Goal: Obtain resource: Obtain resource

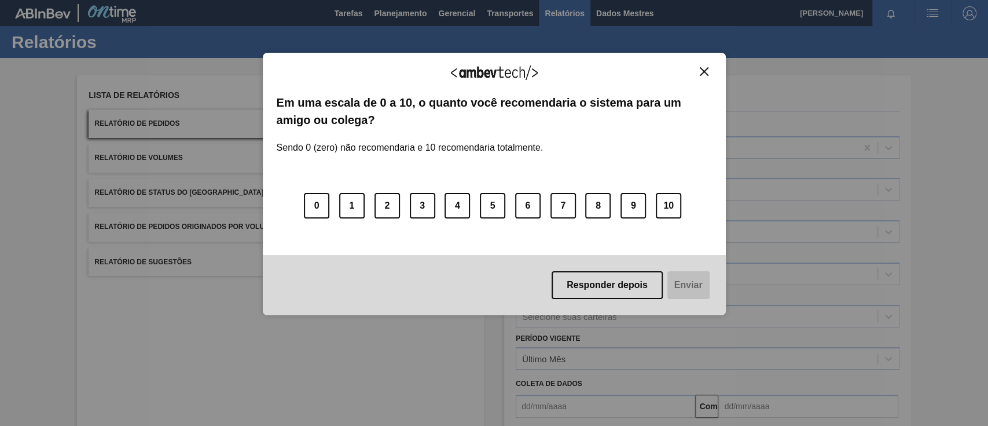
click at [707, 73] on img "Close" at bounding box center [704, 71] width 9 height 9
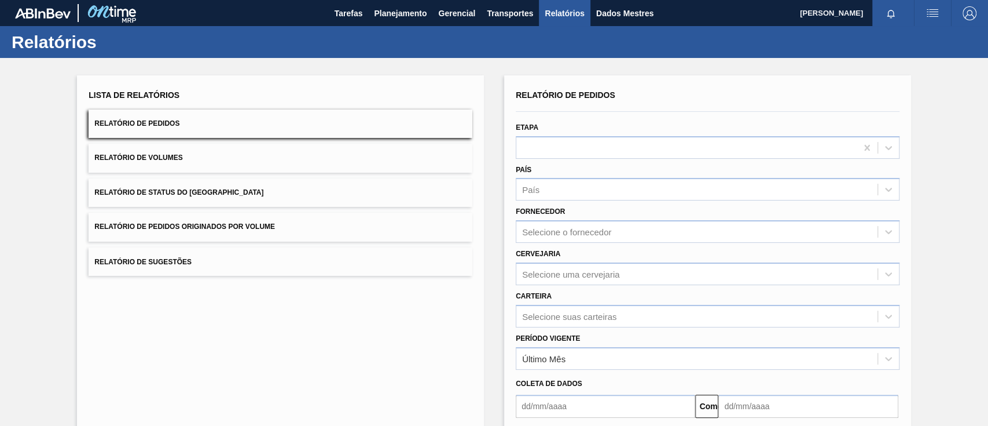
click at [245, 233] on button "Relatório de Pedidos Originados por Volume" at bounding box center [281, 226] width 384 height 28
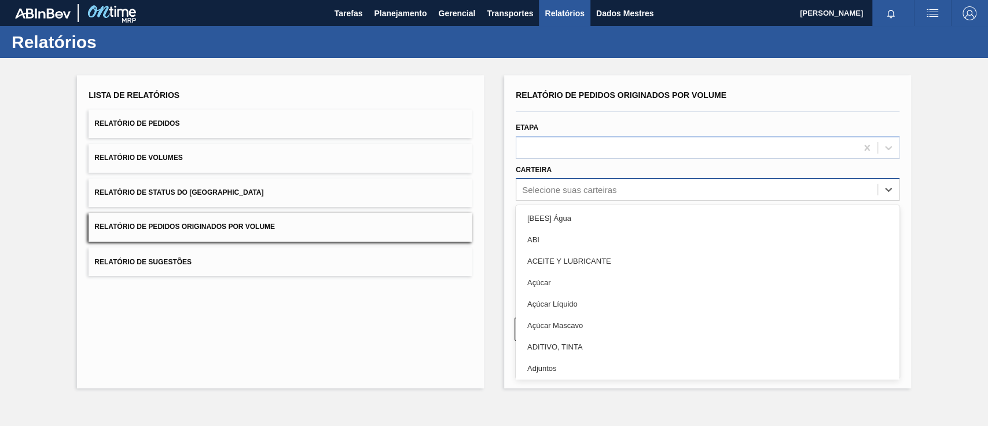
click at [566, 188] on font "Selecione suas carteiras" at bounding box center [569, 190] width 94 height 10
type input "gar"
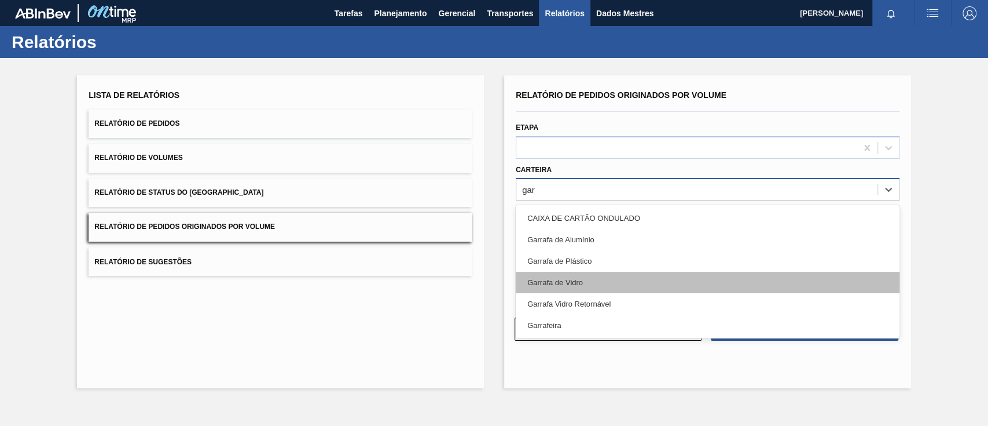
click at [566, 281] on font "Garrafa de Vidro" at bounding box center [555, 282] width 56 height 9
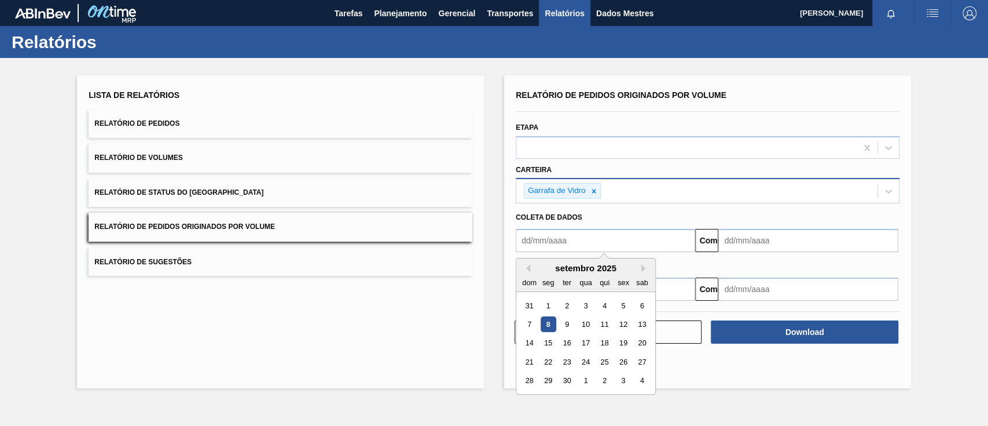
click at [571, 237] on input "text" at bounding box center [605, 240] width 179 height 23
click at [549, 305] on font "1" at bounding box center [549, 305] width 4 height 9
type input "[DATE]"
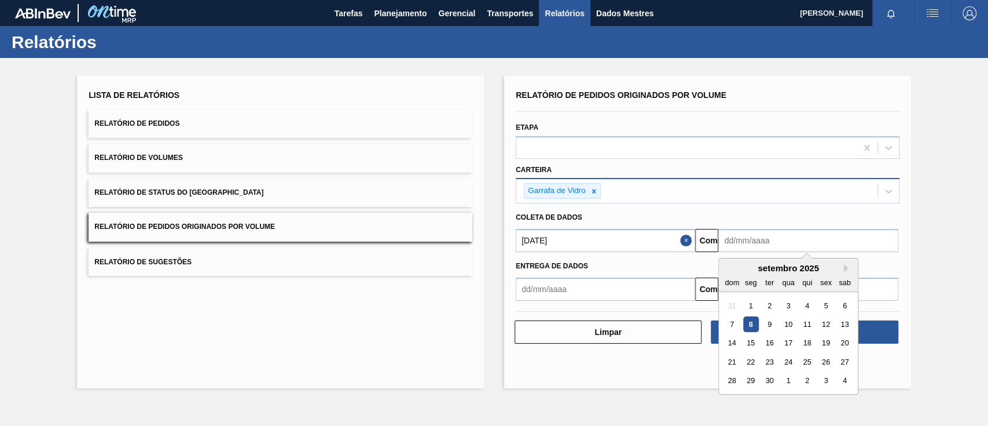
click at [741, 237] on input "text" at bounding box center [808, 240] width 179 height 23
click at [741, 318] on font "12" at bounding box center [826, 324] width 8 height 9
type input "[DATE]"
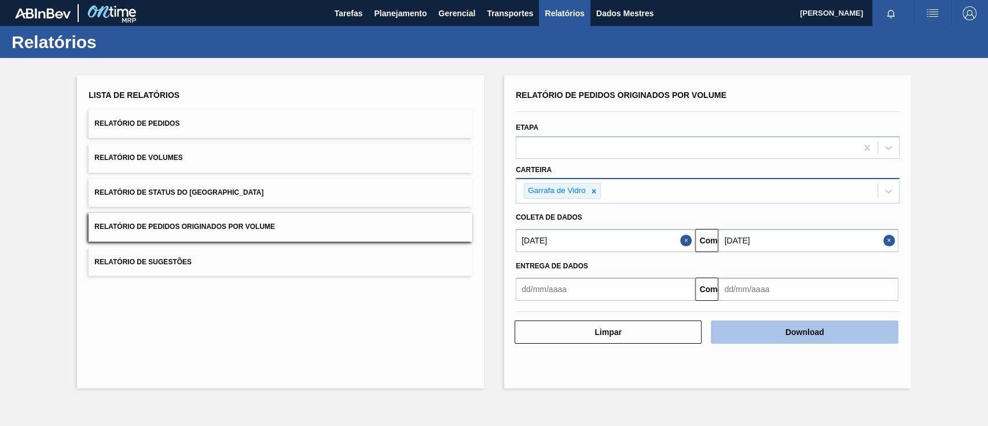
click at [741, 318] on font "Download" at bounding box center [805, 331] width 39 height 9
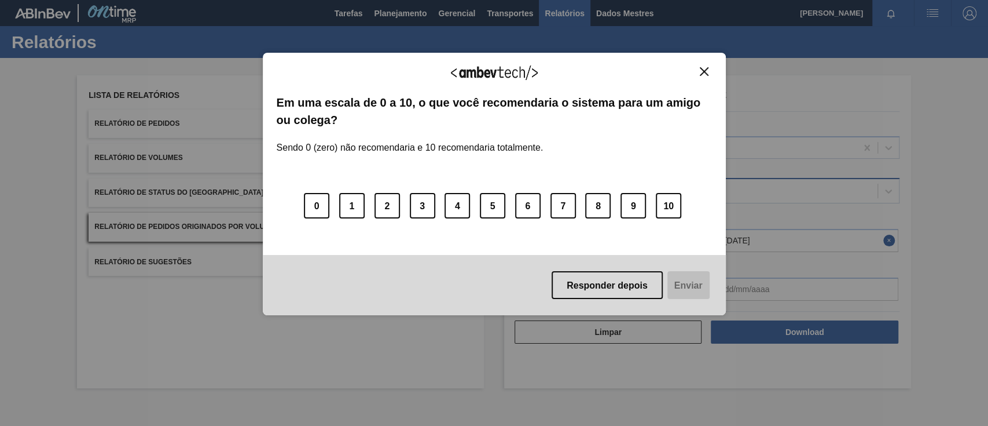
click at [710, 68] on button "Fechar" at bounding box center [705, 72] width 16 height 10
click at [704, 70] on img "Fechar" at bounding box center [704, 71] width 9 height 9
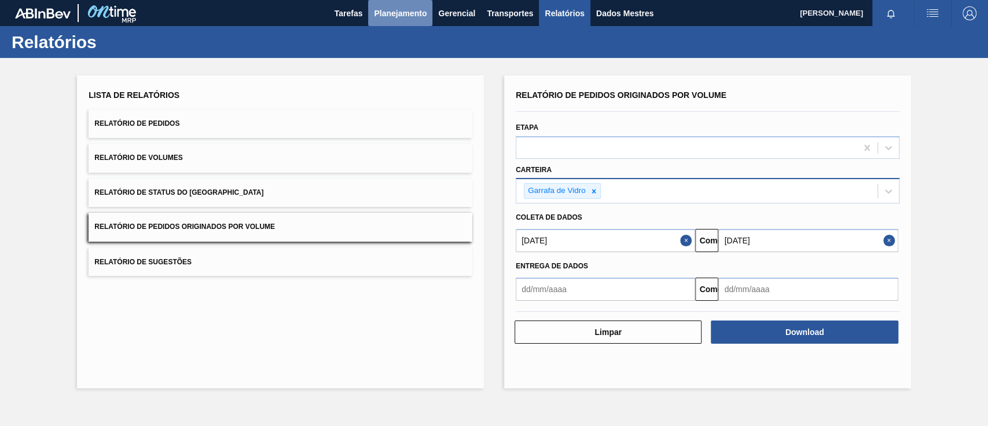
click at [399, 7] on font "Planejamento" at bounding box center [400, 13] width 53 height 14
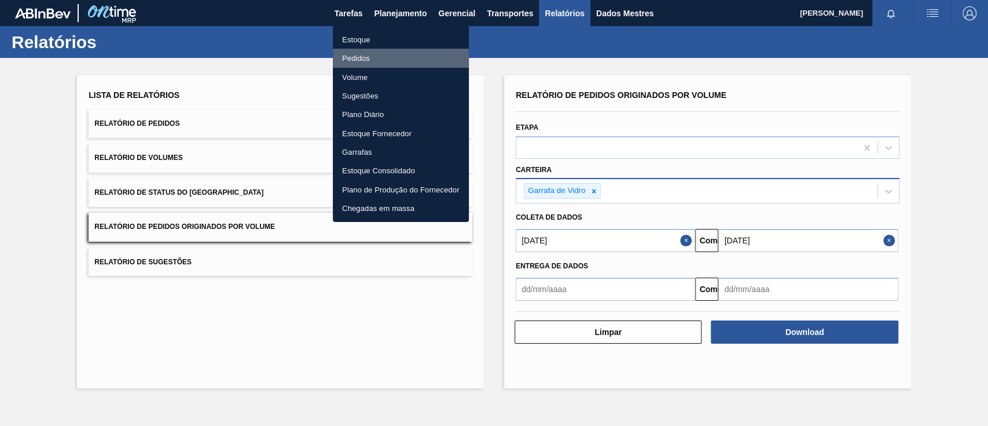
click at [353, 52] on font "Pedidos" at bounding box center [356, 58] width 28 height 12
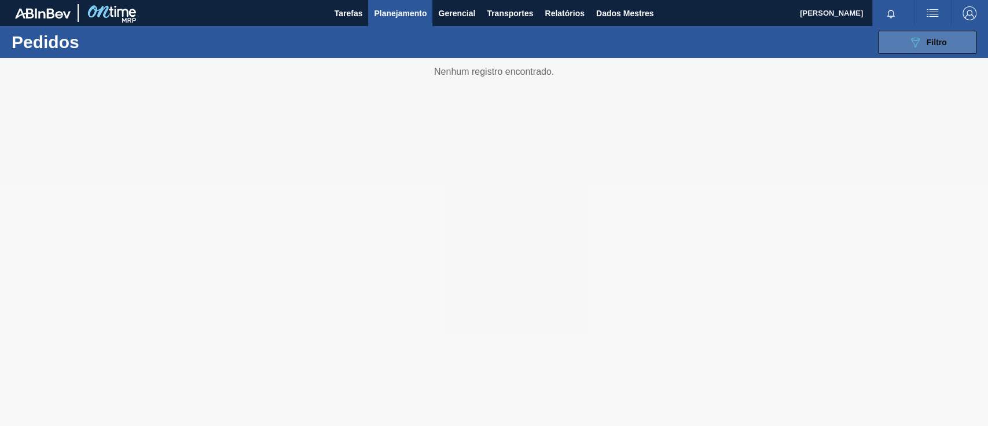
click at [741, 41] on font "Filtro" at bounding box center [937, 42] width 20 height 9
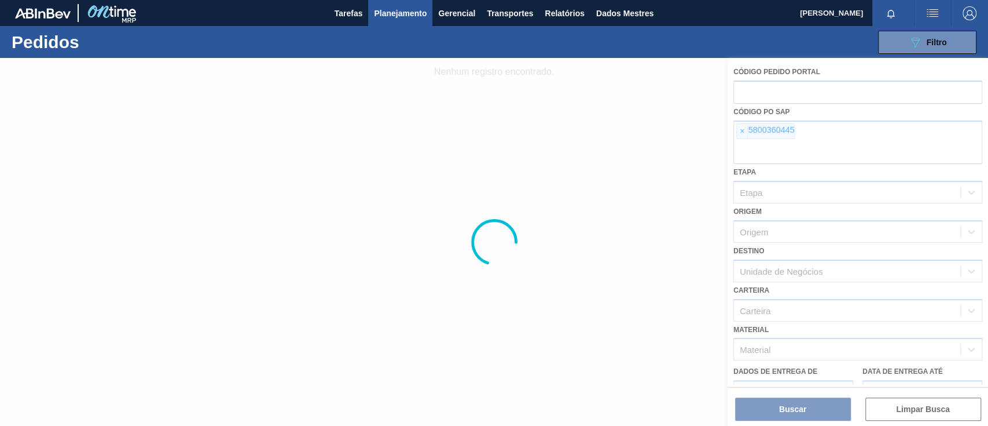
click at [740, 132] on div at bounding box center [494, 242] width 988 height 368
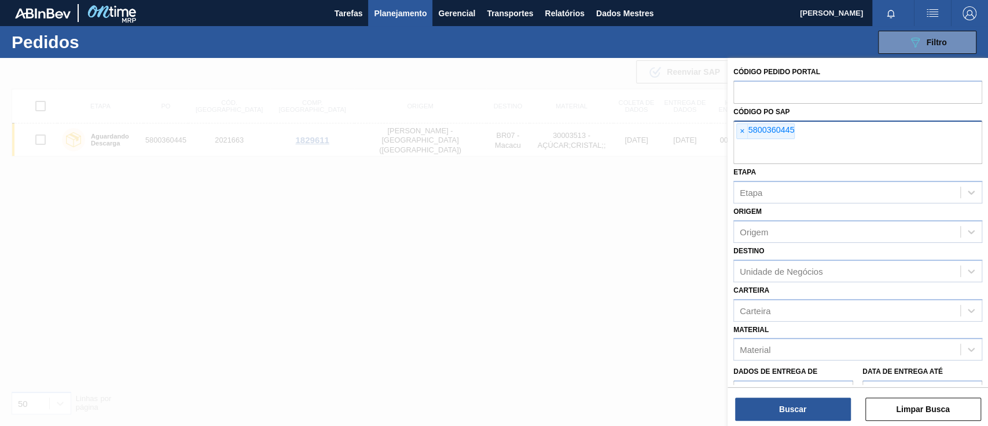
click at [741, 131] on font "×" at bounding box center [742, 130] width 5 height 9
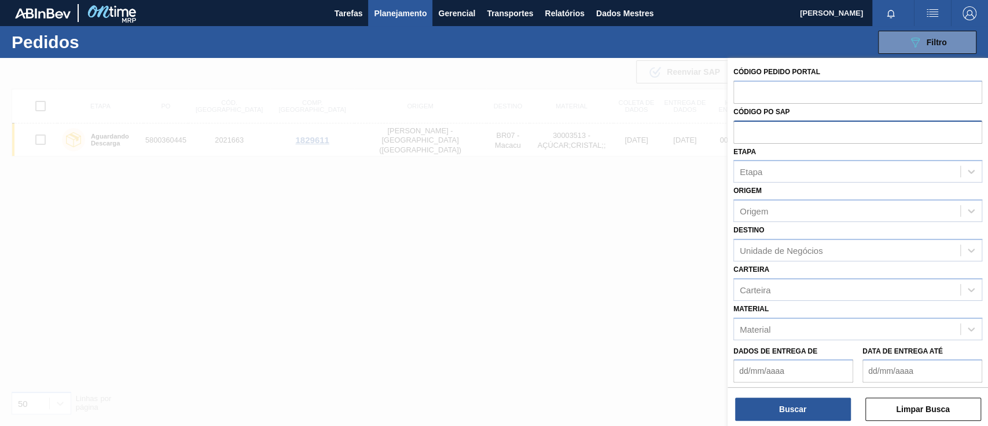
paste input "5800359263"
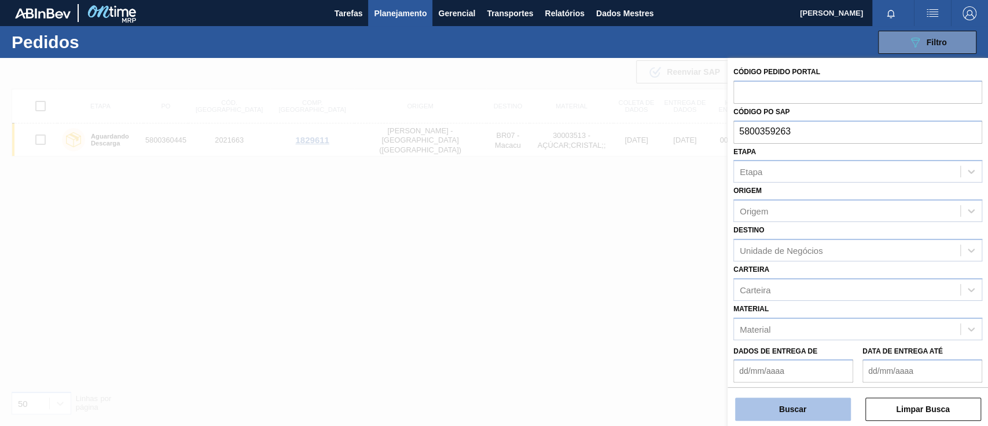
type input "5800359263"
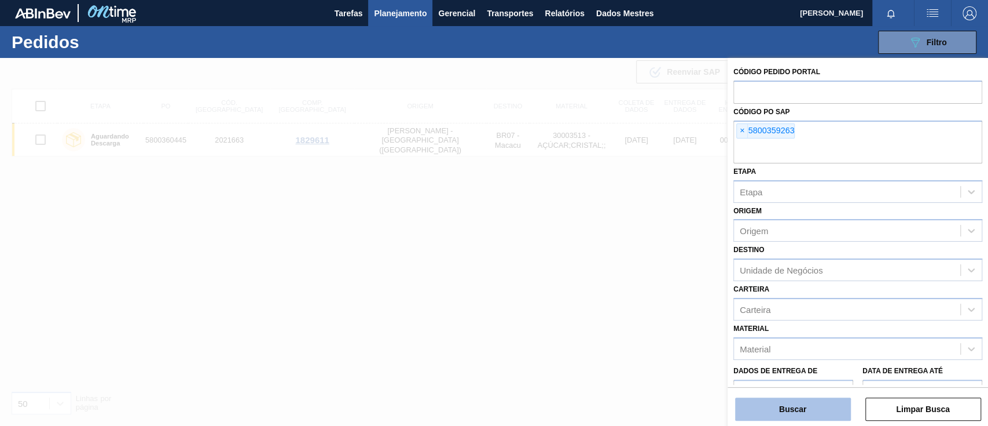
click at [741, 318] on button "Buscar" at bounding box center [793, 408] width 116 height 23
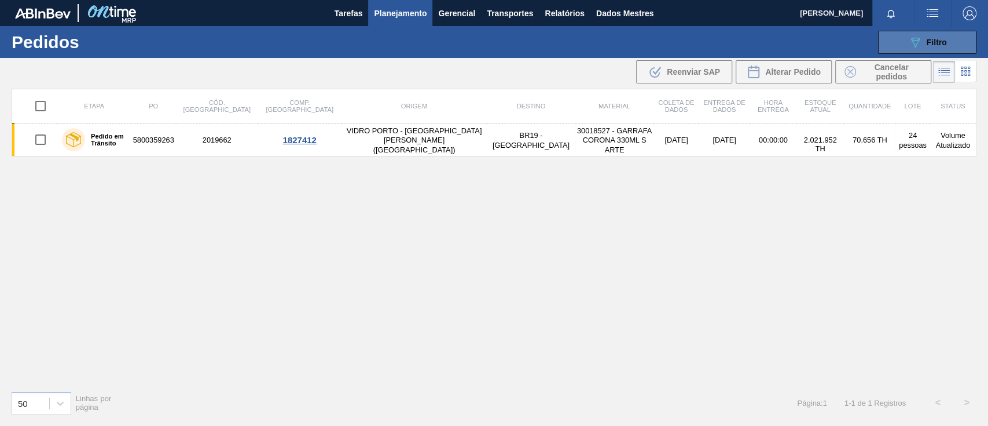
click at [741, 39] on font "Filtro" at bounding box center [937, 42] width 20 height 9
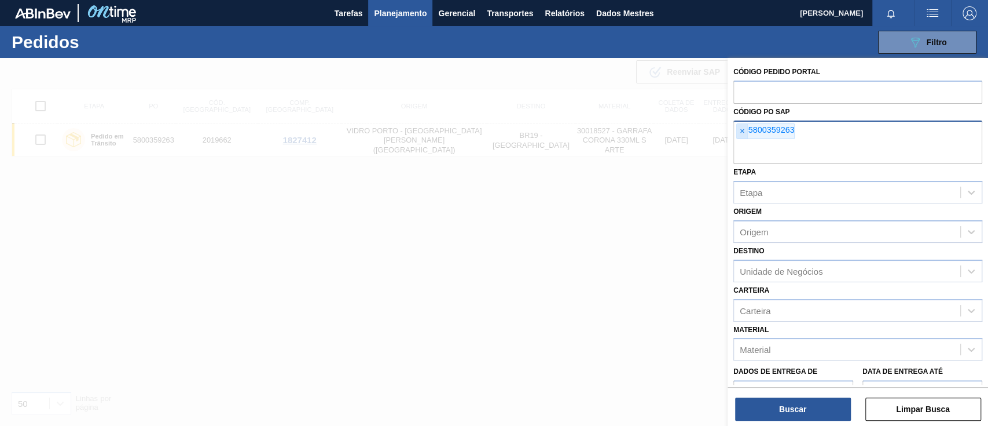
click at [740, 132] on font "×" at bounding box center [742, 130] width 5 height 9
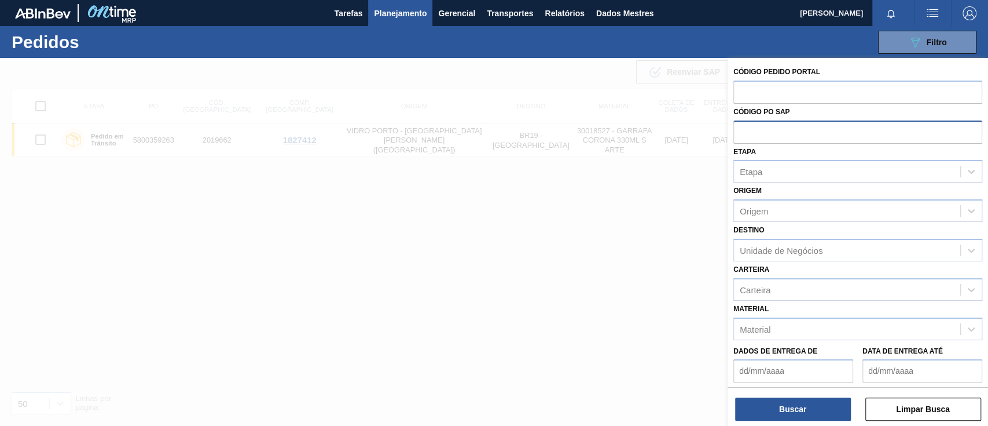
paste input "text"
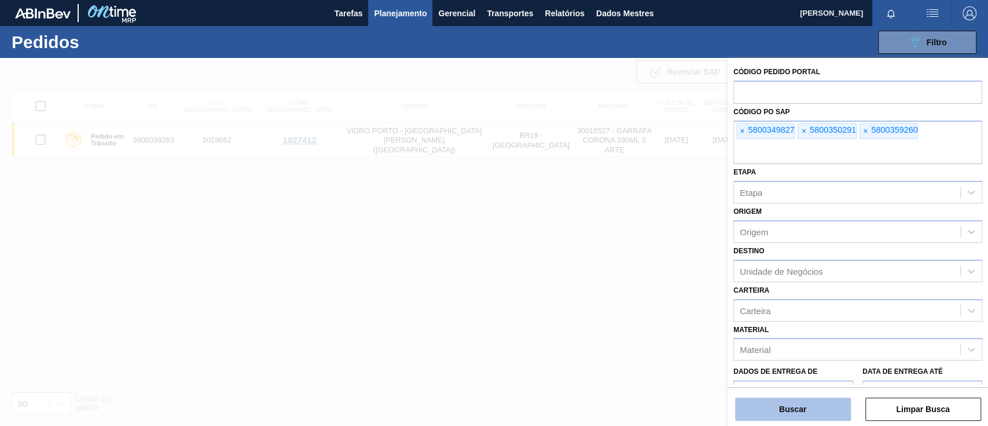
click at [741, 318] on button "Buscar" at bounding box center [793, 408] width 116 height 23
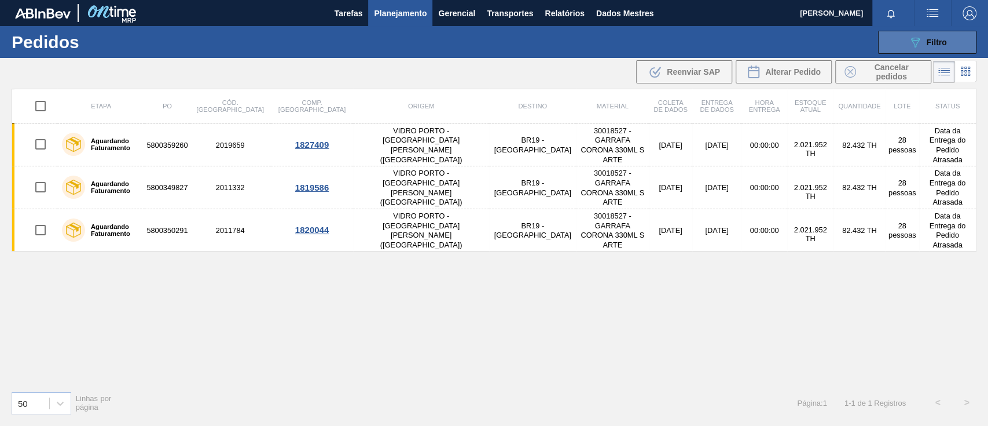
click at [741, 36] on icon "089F7B8B-B2A5-4AFE-B5C0-19BA573D28AC" at bounding box center [915, 42] width 14 height 14
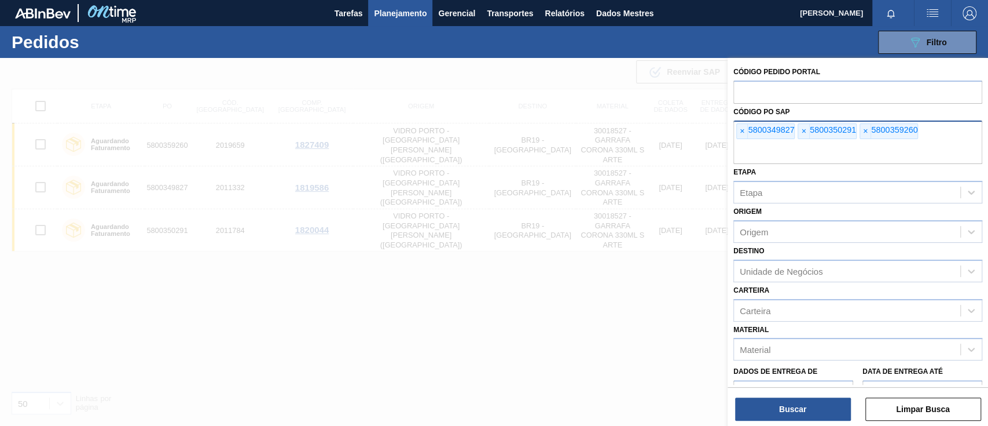
click at [736, 134] on div "× 5800349827" at bounding box center [765, 131] width 58 height 16
click at [737, 134] on div "× 5800349827" at bounding box center [765, 131] width 58 height 16
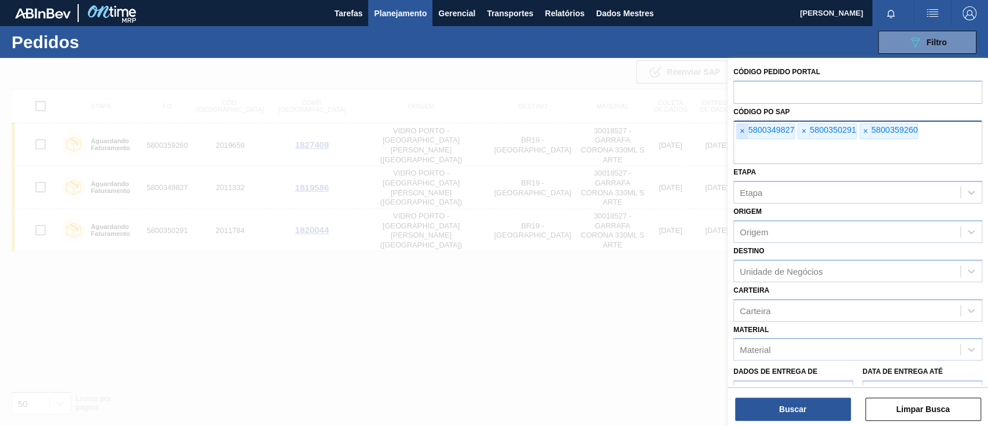
click at [741, 134] on font "×" at bounding box center [742, 130] width 5 height 9
click at [741, 135] on font "×" at bounding box center [742, 130] width 5 height 9
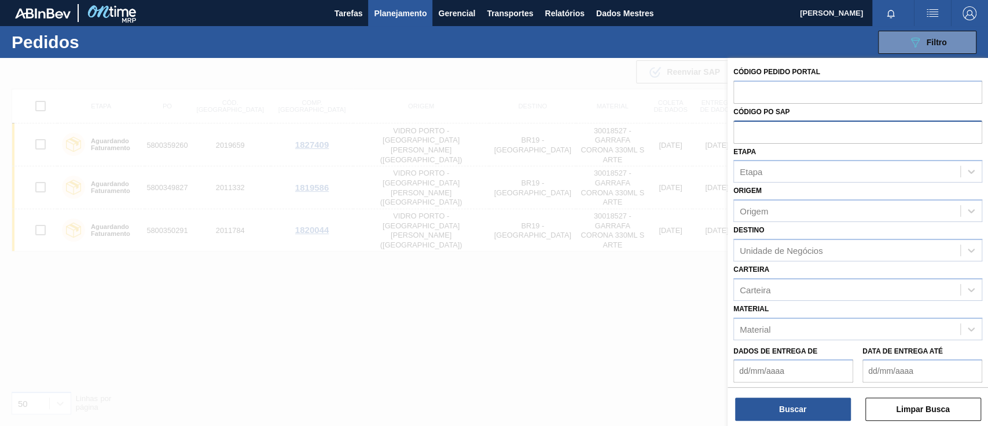
click at [741, 135] on input "text" at bounding box center [858, 131] width 249 height 22
paste input "text"
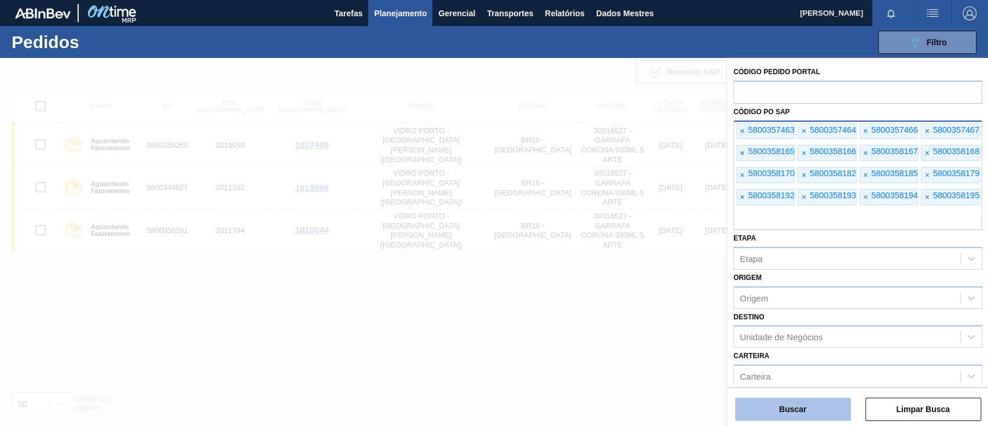
click at [741, 318] on font "Buscar" at bounding box center [792, 408] width 27 height 9
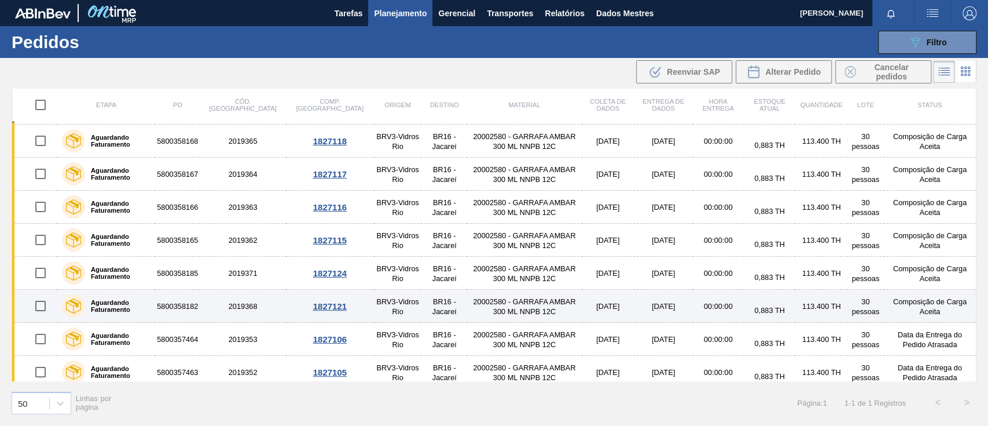
scroll to position [269, 0]
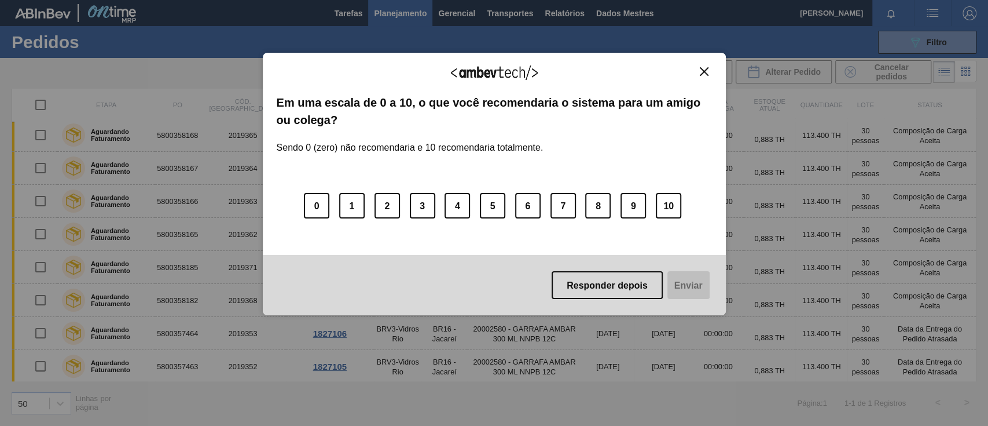
click at [703, 71] on img "Fechar" at bounding box center [704, 71] width 9 height 9
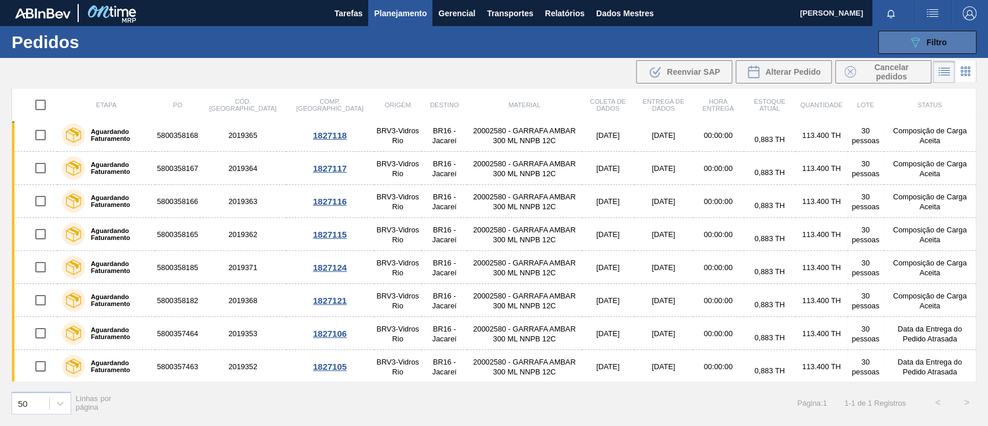
drag, startPoint x: 954, startPoint y: 34, endPoint x: 930, endPoint y: 46, distance: 26.7
click at [741, 33] on button "089F7B8B-B2A5-4AFE-B5C0-19BA573D28AC Filtro" at bounding box center [927, 42] width 98 height 23
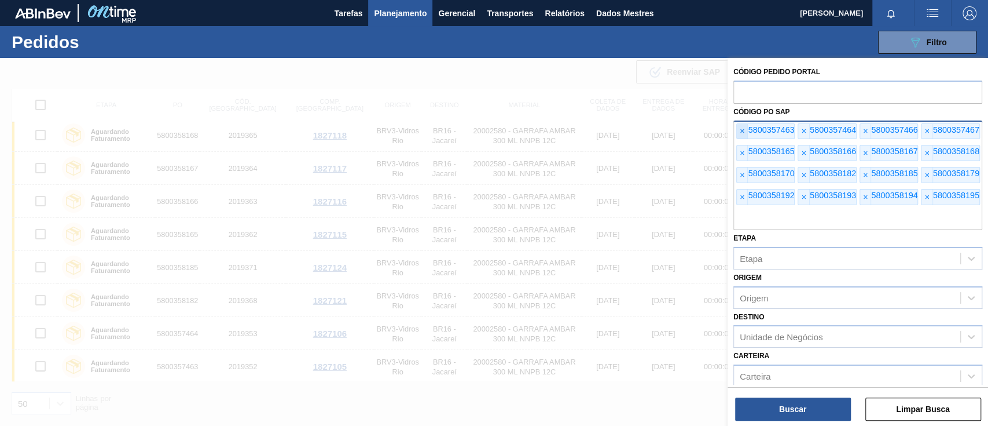
click at [741, 128] on font "×" at bounding box center [742, 130] width 5 height 9
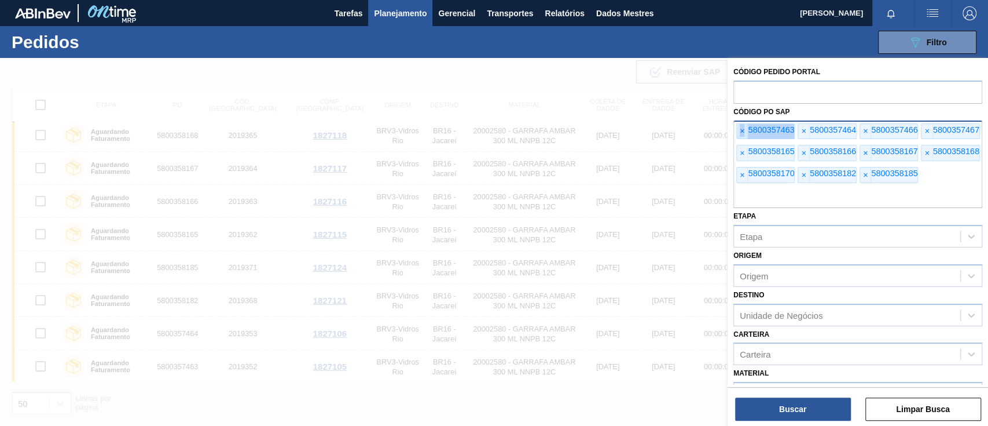
click at [741, 128] on font "×" at bounding box center [742, 130] width 5 height 9
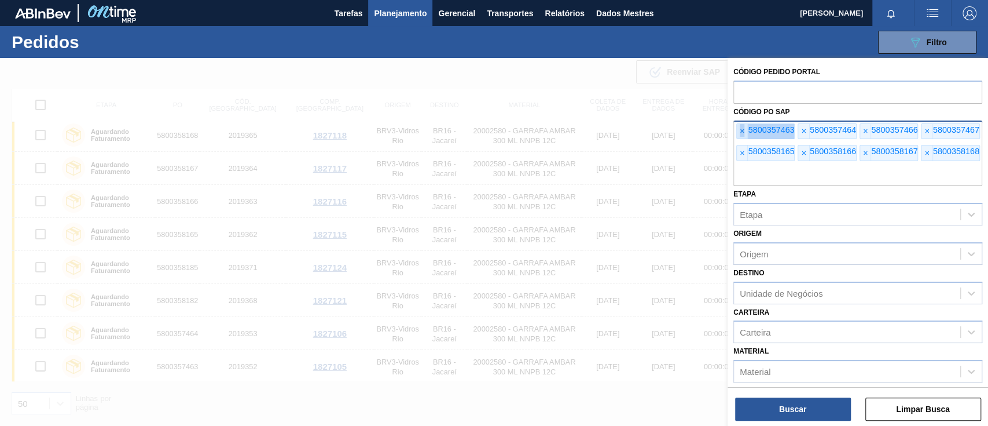
click at [741, 128] on font "×" at bounding box center [742, 130] width 5 height 9
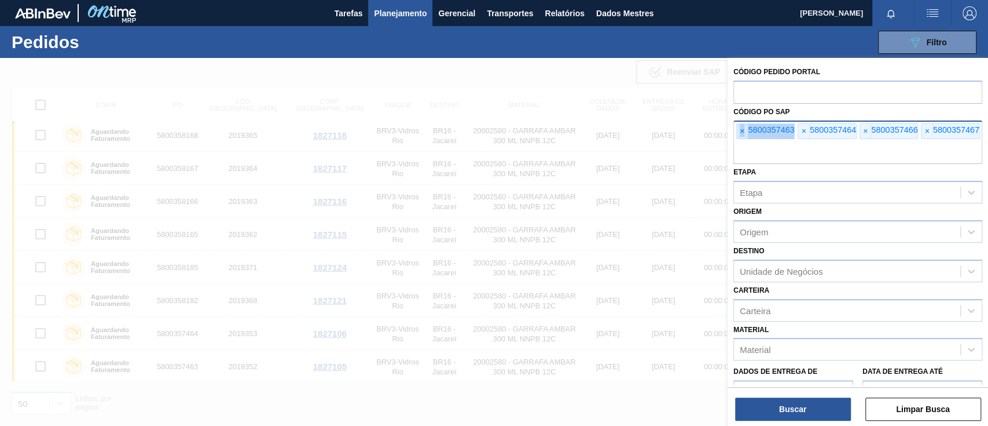
click at [741, 128] on font "×" at bounding box center [742, 130] width 5 height 9
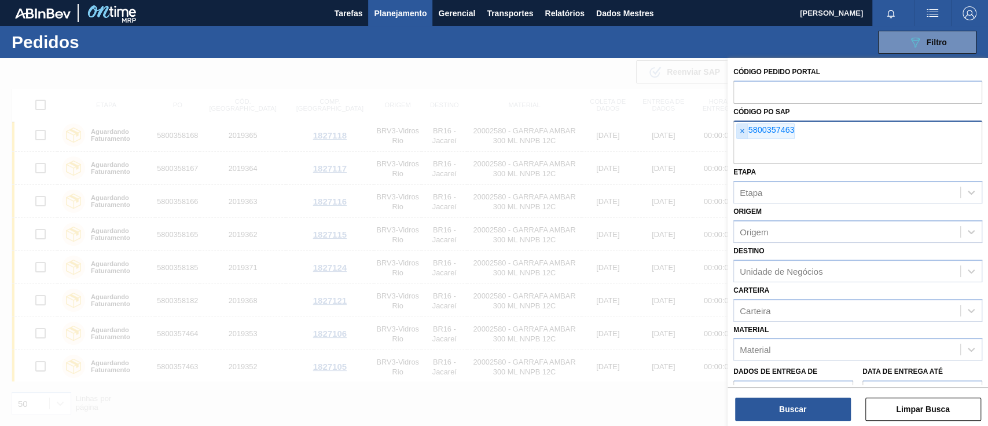
click at [741, 128] on font "×" at bounding box center [742, 130] width 5 height 9
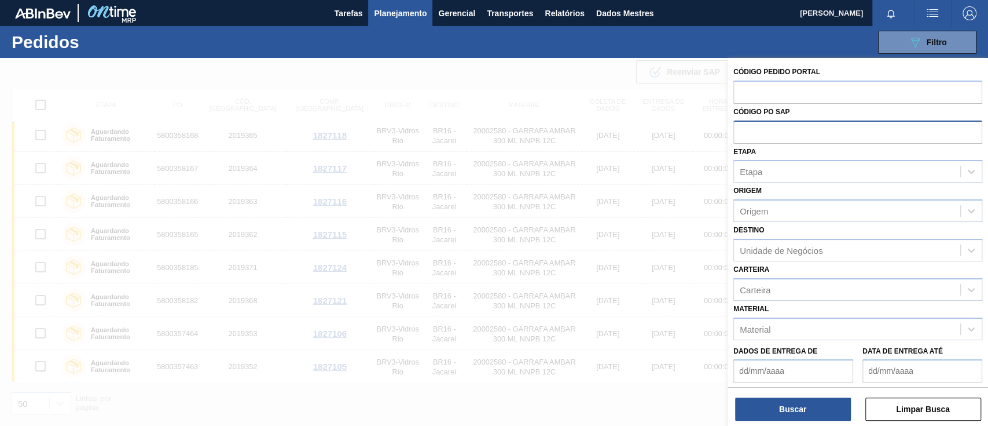
click at [741, 128] on input "text" at bounding box center [858, 131] width 249 height 22
paste input "5800359335"
type input "5800359335"
click at [741, 318] on button "Buscar" at bounding box center [793, 408] width 116 height 23
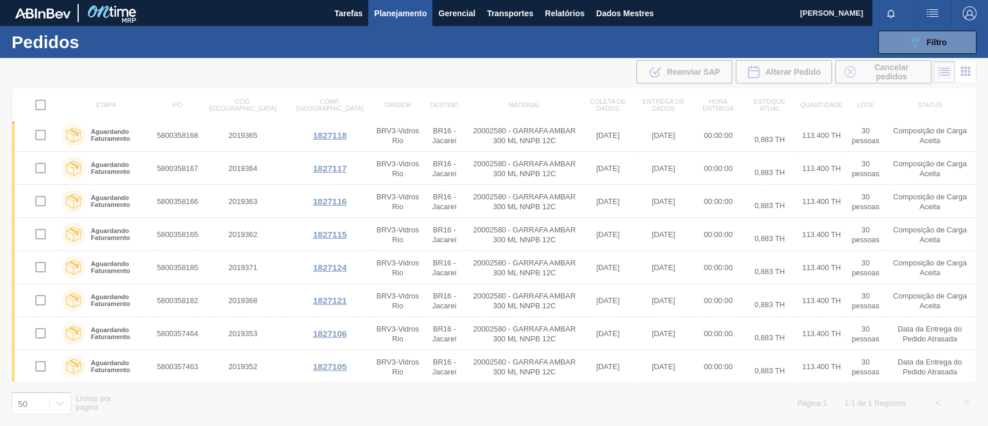
scroll to position [0, 0]
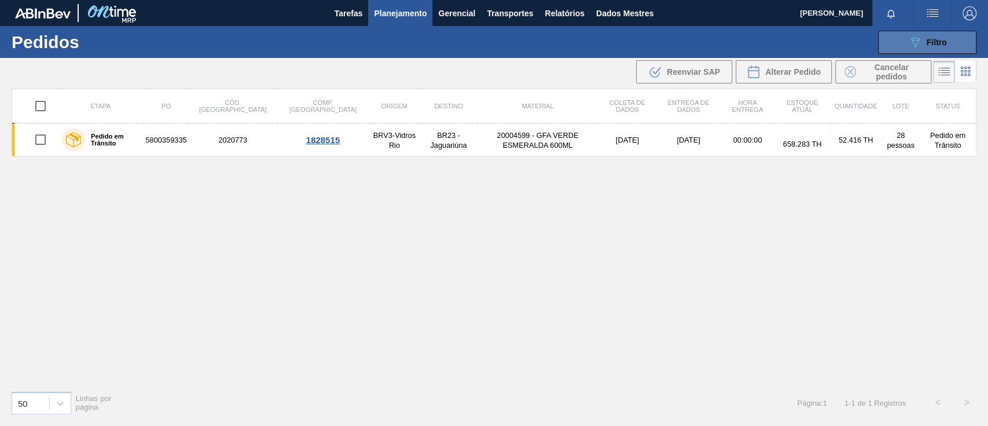
click at [741, 43] on button "089F7B8B-B2A5-4AFE-B5C0-19BA573D28AC Filtro" at bounding box center [927, 42] width 98 height 23
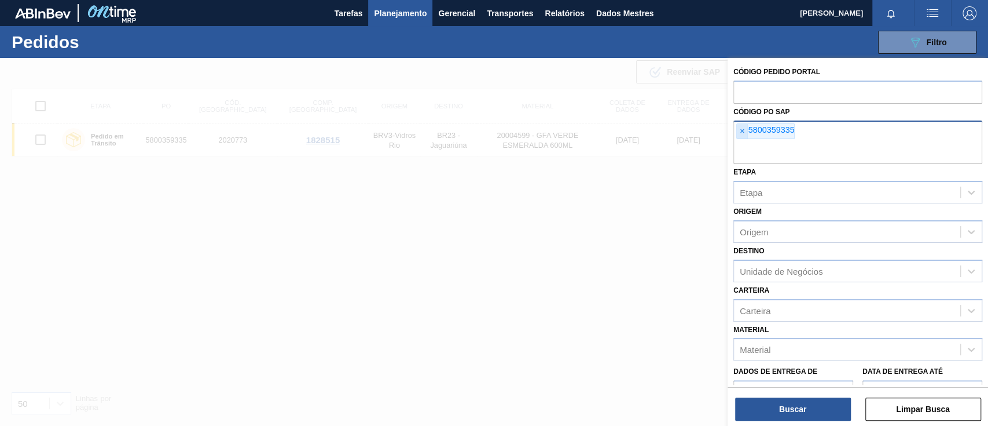
click at [740, 132] on font "×" at bounding box center [742, 130] width 5 height 9
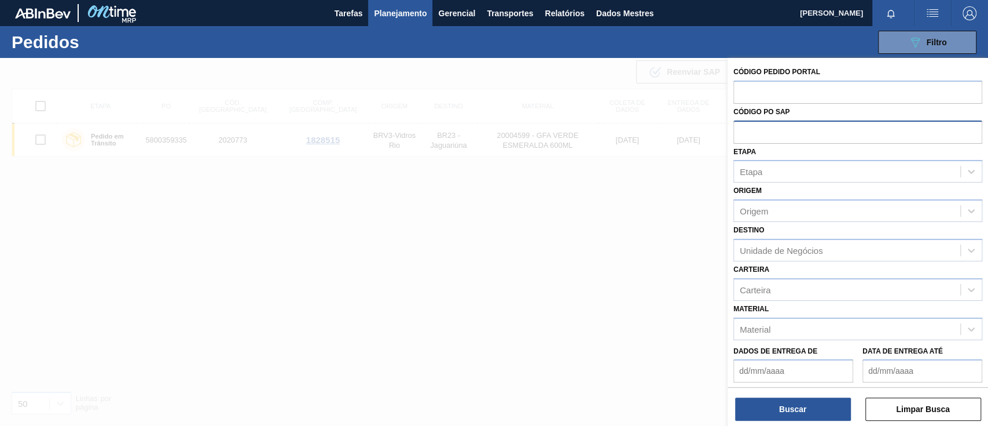
paste input "5800357314"
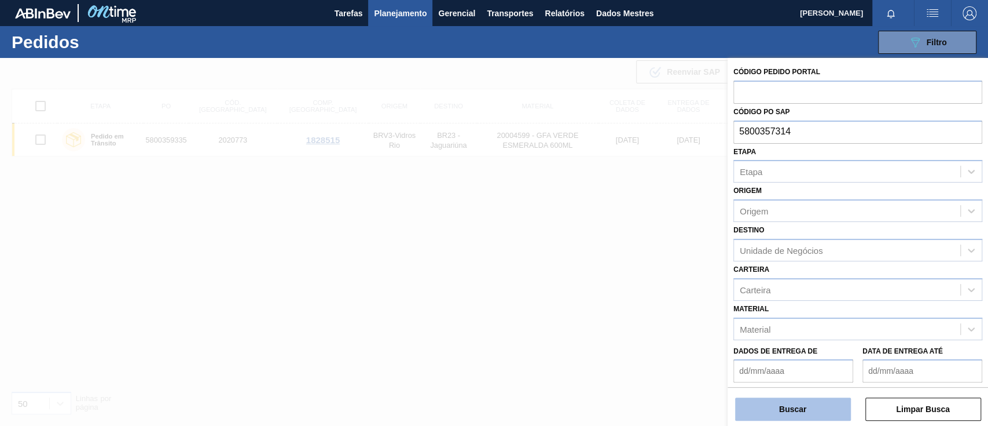
type input "5800357314"
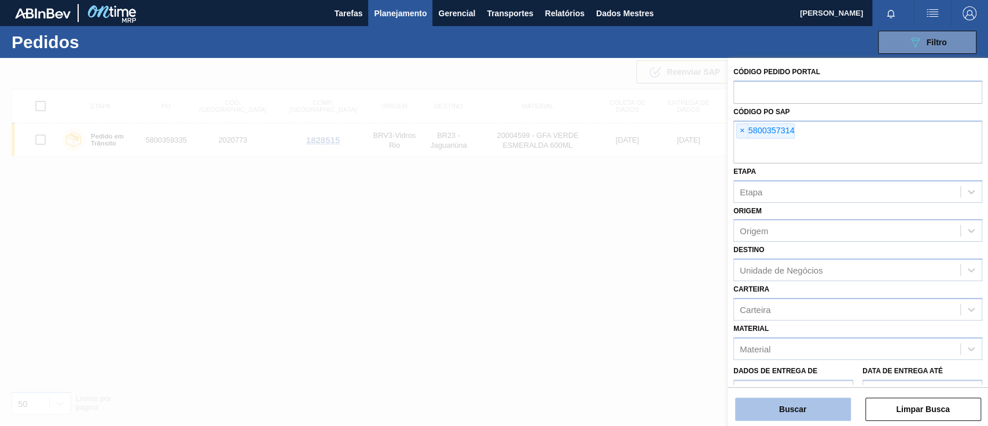
click at [741, 318] on font "Buscar" at bounding box center [792, 408] width 27 height 9
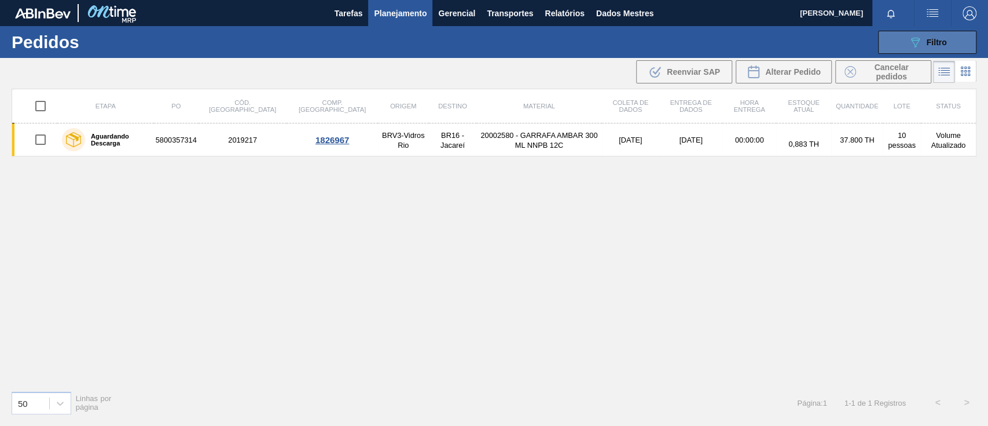
click at [741, 32] on button "089F7B8B-B2A5-4AFE-B5C0-19BA573D28AC Filtro" at bounding box center [927, 42] width 98 height 23
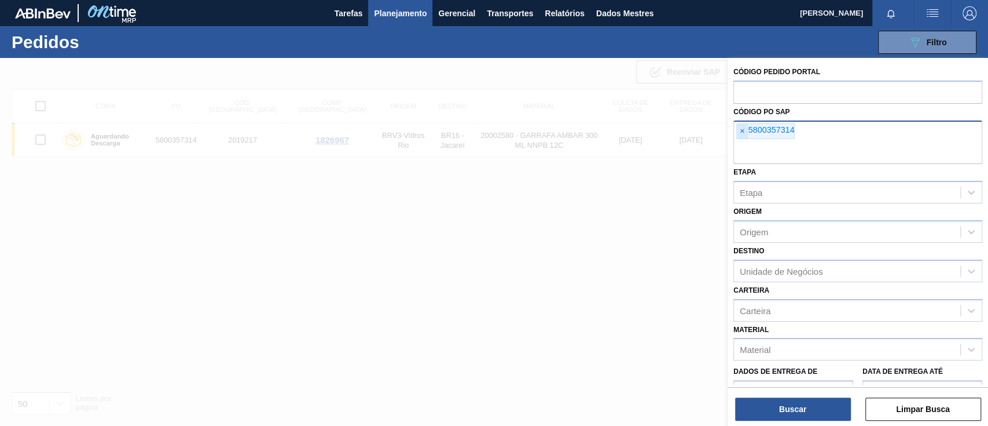
click at [741, 127] on font "×" at bounding box center [742, 130] width 5 height 9
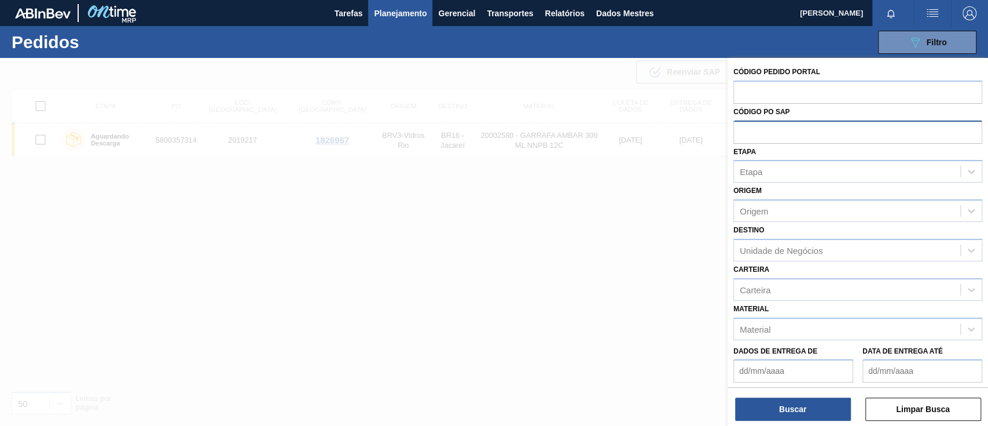
paste input "text"
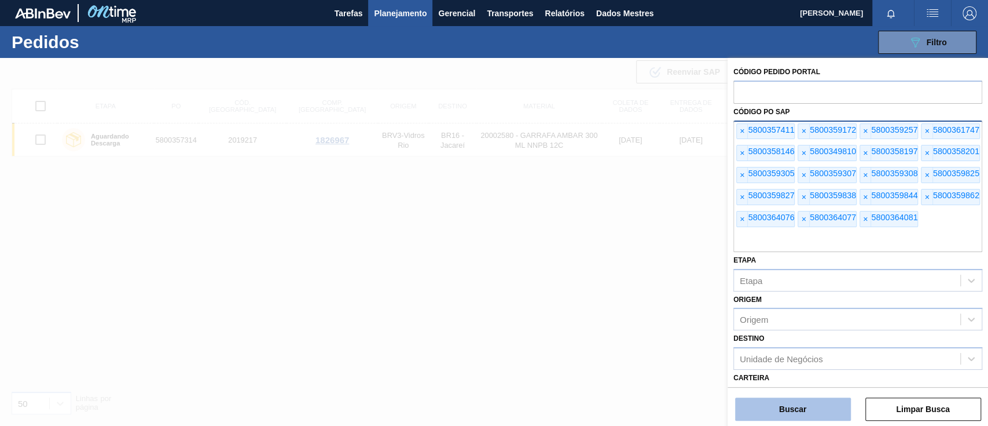
click at [741, 318] on button "Buscar" at bounding box center [793, 408] width 116 height 23
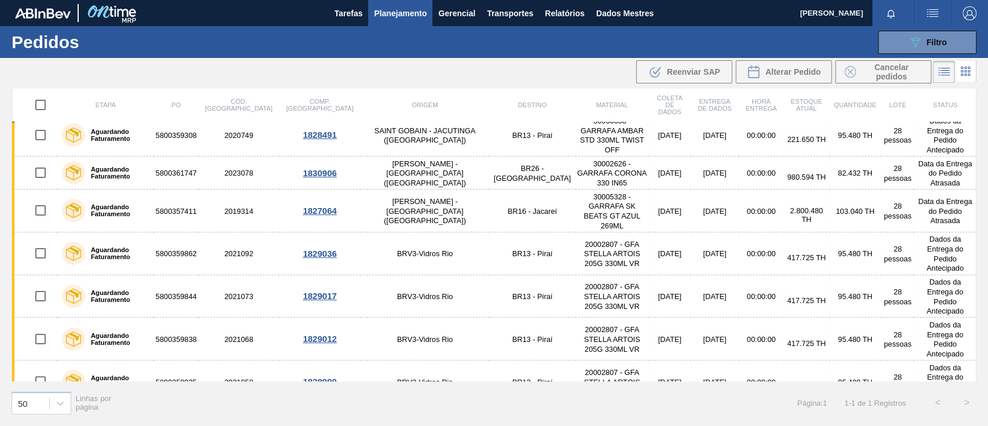
scroll to position [368, 0]
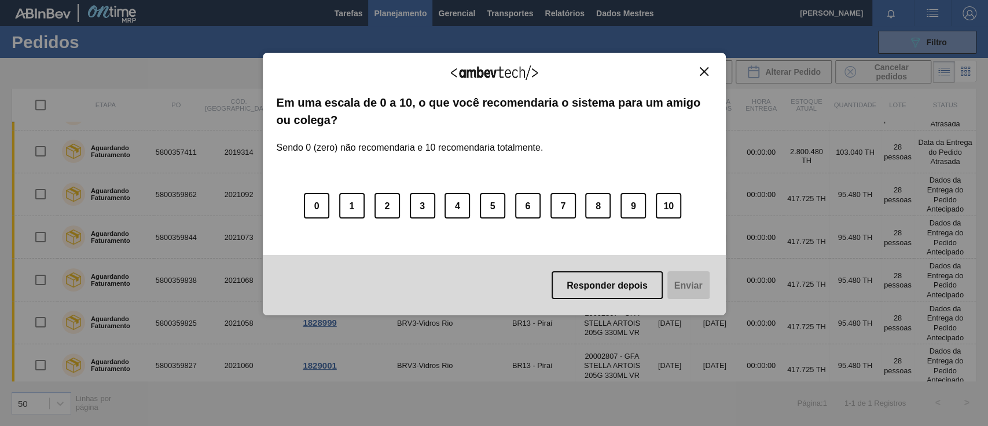
click at [704, 67] on img "Fechar" at bounding box center [704, 71] width 9 height 9
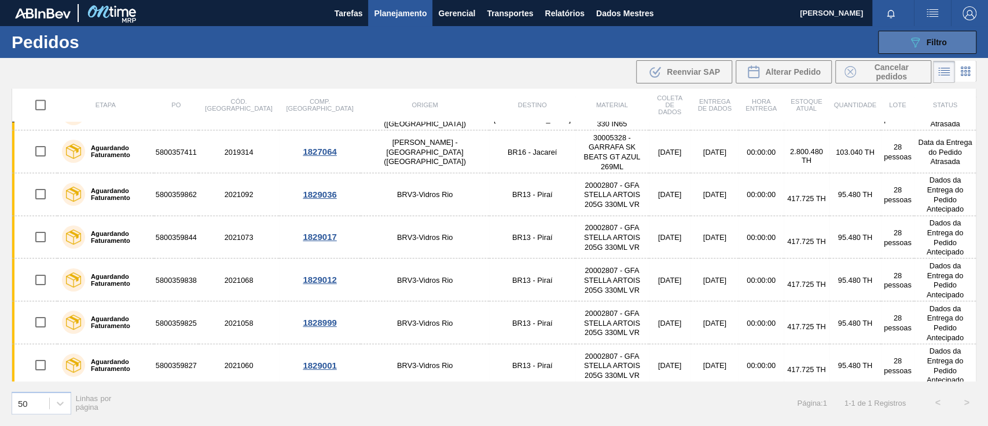
click at [741, 43] on button "089F7B8B-B2A5-4AFE-B5C0-19BA573D28AC Filtro" at bounding box center [927, 42] width 98 height 23
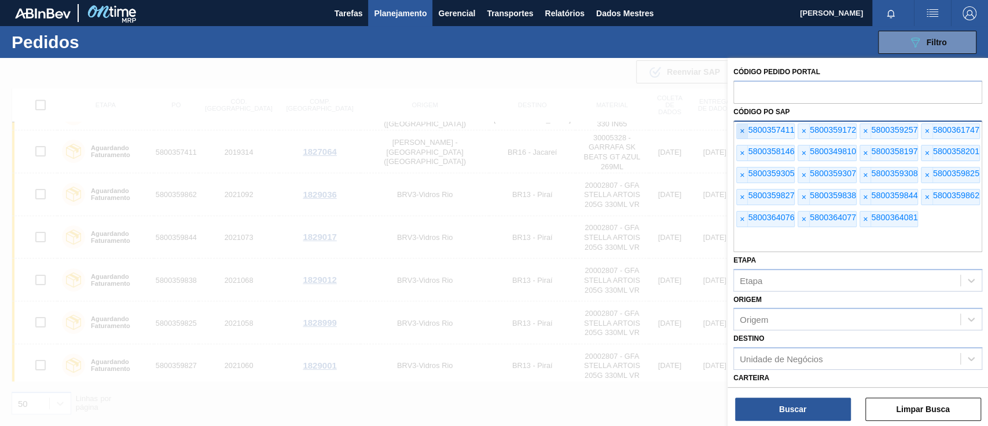
click at [741, 131] on font "×" at bounding box center [742, 130] width 5 height 9
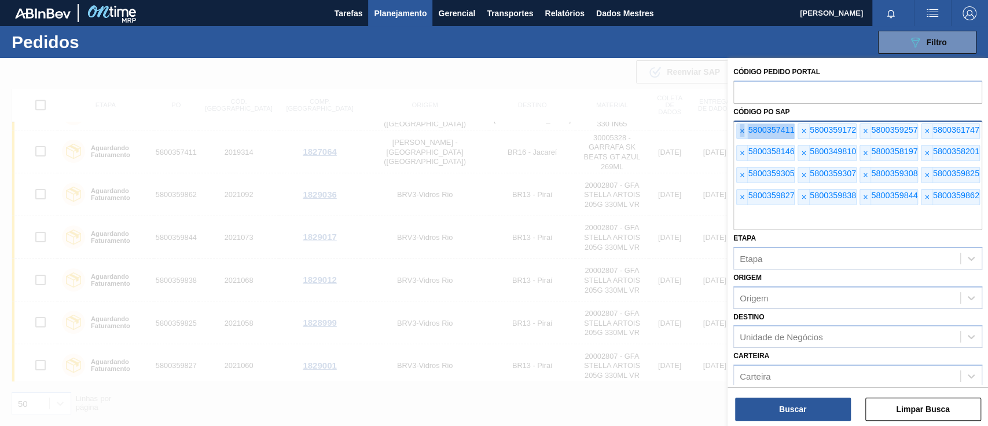
click at [741, 131] on font "×" at bounding box center [742, 130] width 5 height 9
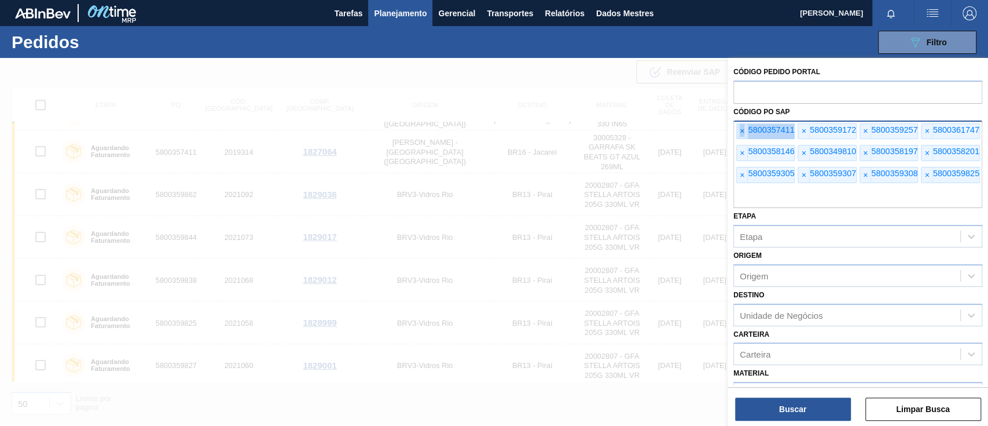
click at [741, 131] on font "×" at bounding box center [742, 130] width 5 height 9
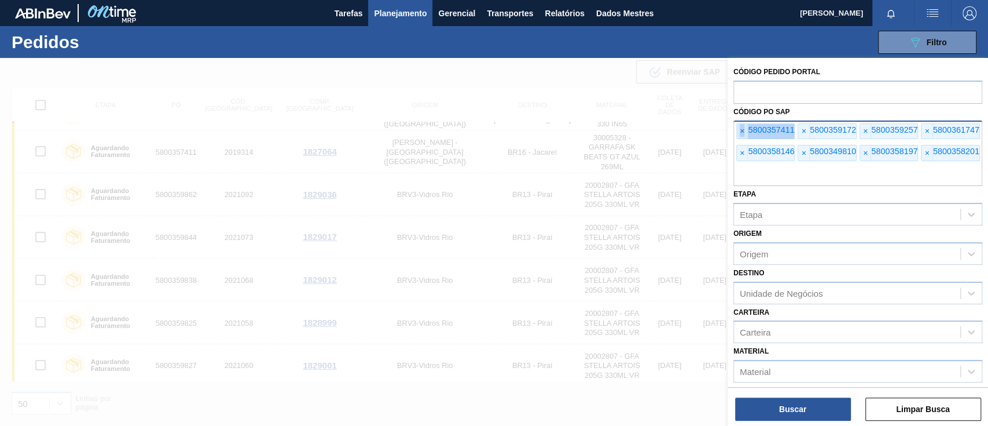
click at [741, 131] on font "×" at bounding box center [742, 130] width 5 height 9
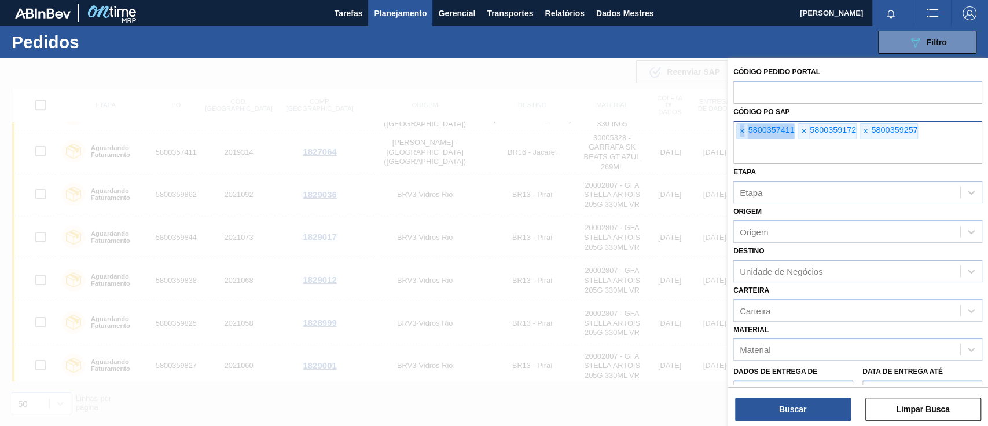
click at [741, 131] on font "×" at bounding box center [742, 130] width 5 height 9
click at [741, 142] on input "text" at bounding box center [858, 153] width 249 height 22
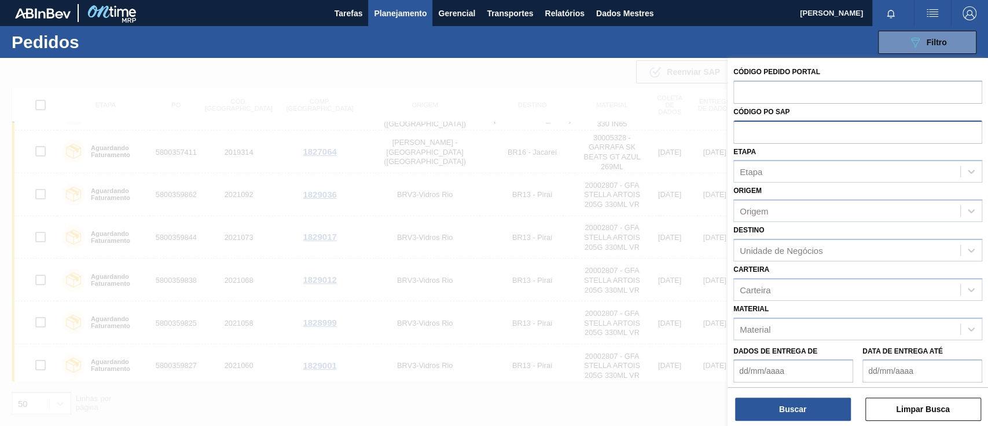
paste input "text"
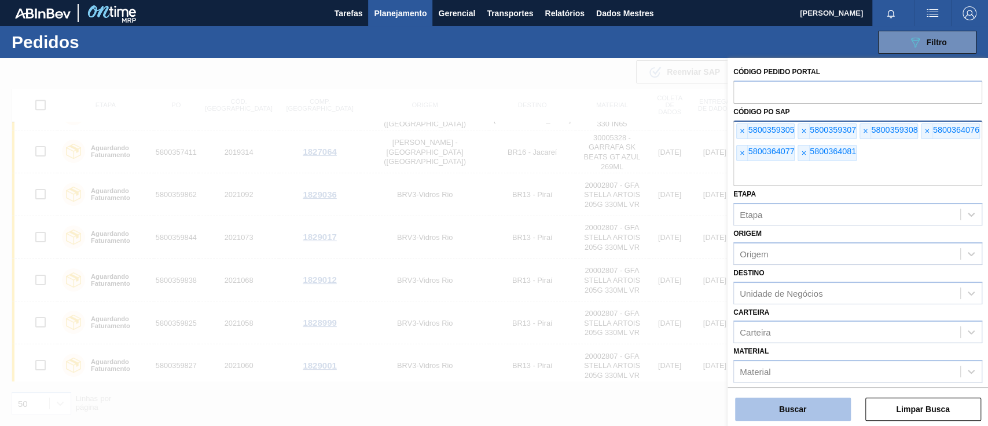
click at [741, 318] on button "Buscar" at bounding box center [793, 408] width 116 height 23
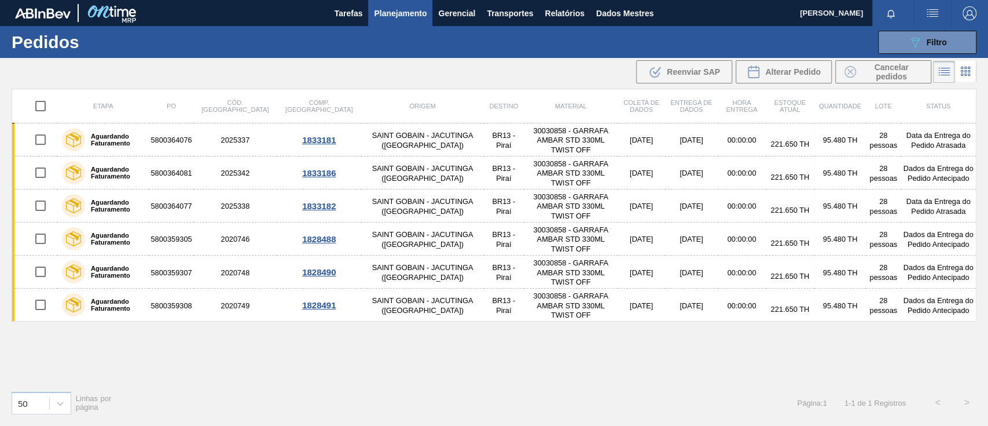
scroll to position [0, 0]
click at [741, 40] on button "089F7B8B-B2A5-4AFE-B5C0-19BA573D28AC Filtro" at bounding box center [927, 42] width 98 height 23
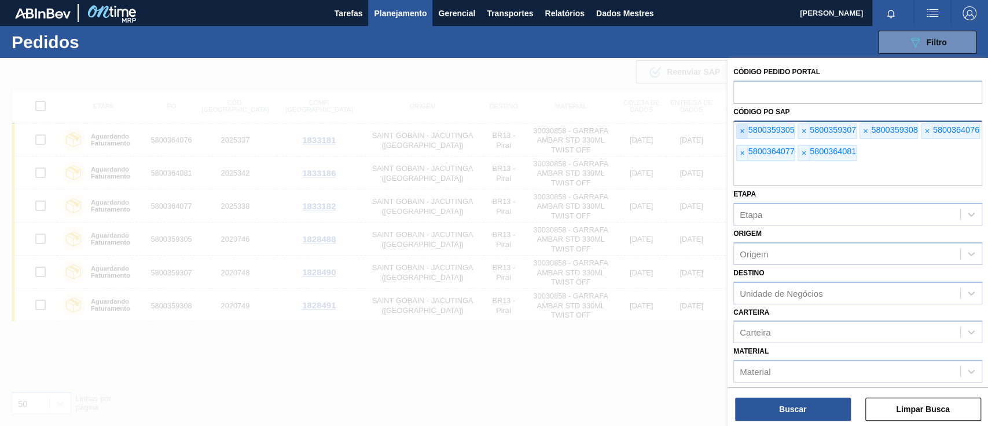
click at [741, 128] on span "×" at bounding box center [742, 131] width 11 height 15
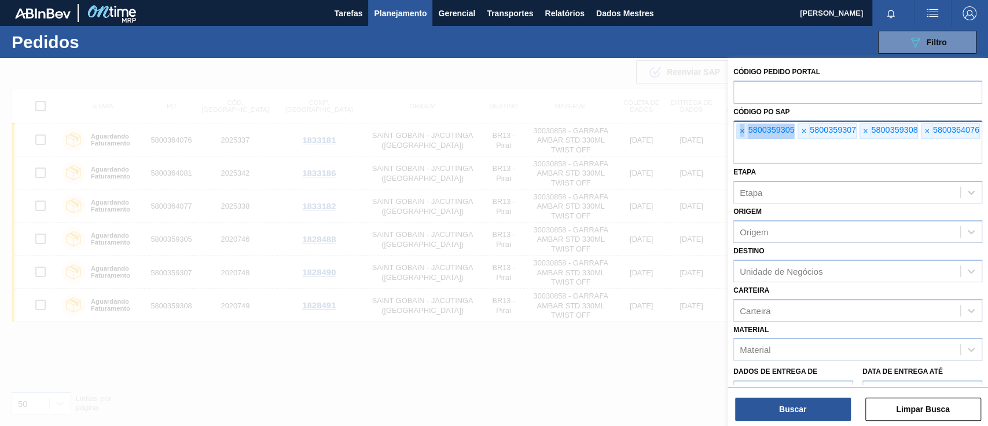
click at [741, 128] on span "×" at bounding box center [742, 131] width 11 height 15
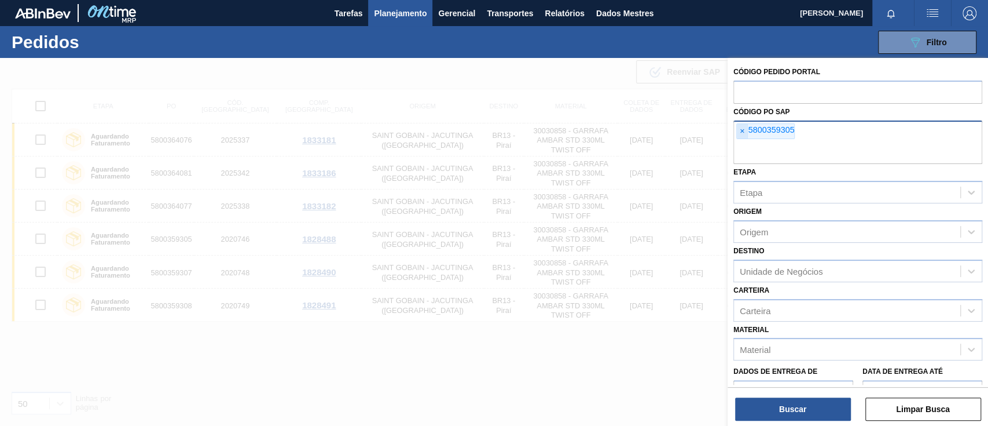
click at [741, 128] on span "×" at bounding box center [742, 131] width 11 height 15
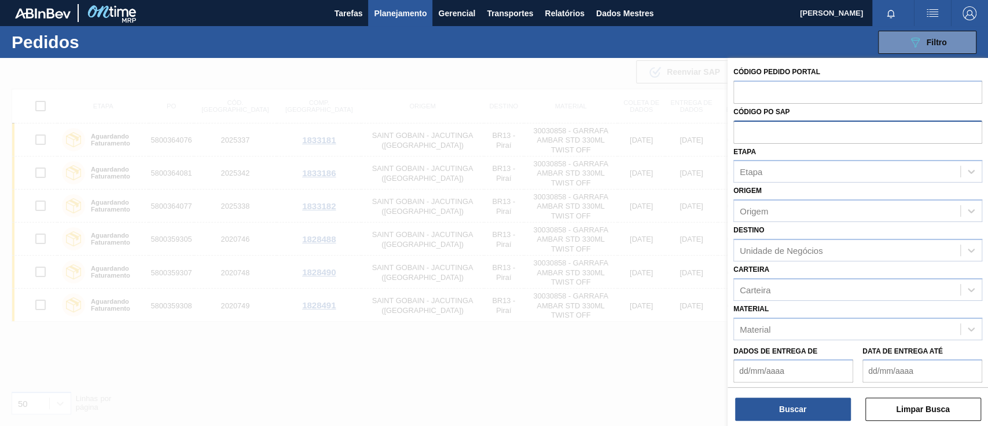
paste input "text"
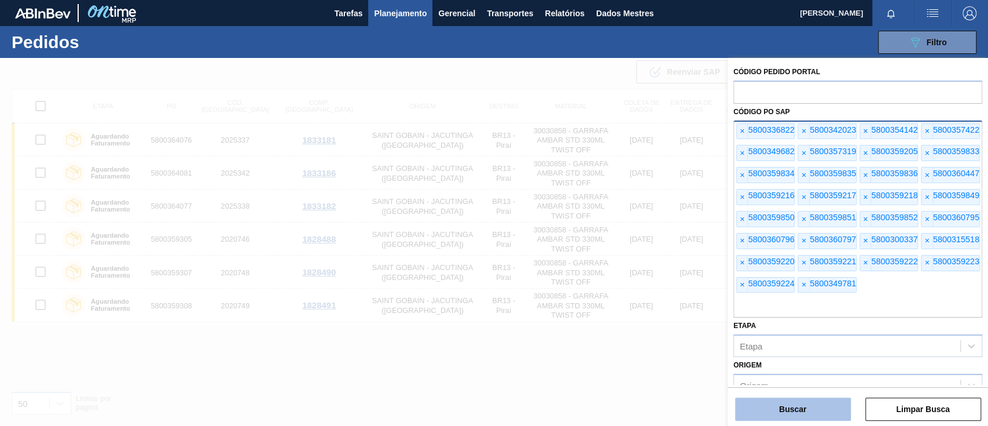
click at [741, 318] on button "Buscar" at bounding box center [793, 408] width 116 height 23
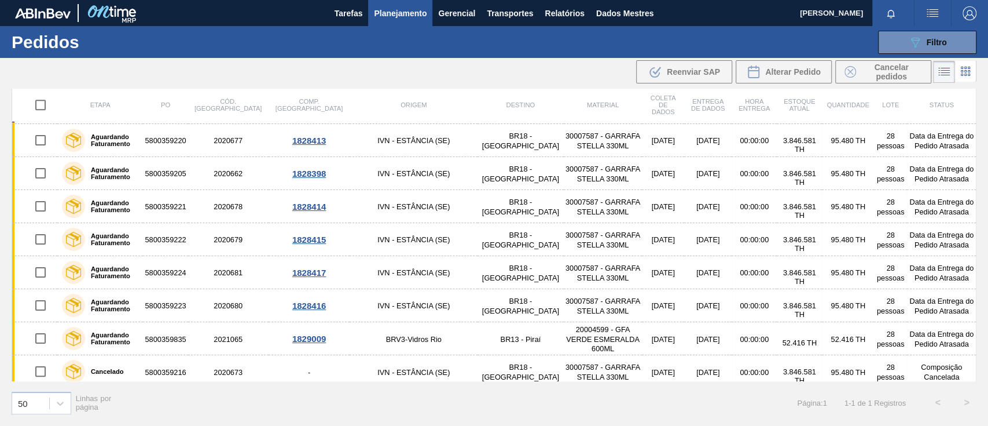
scroll to position [730, 0]
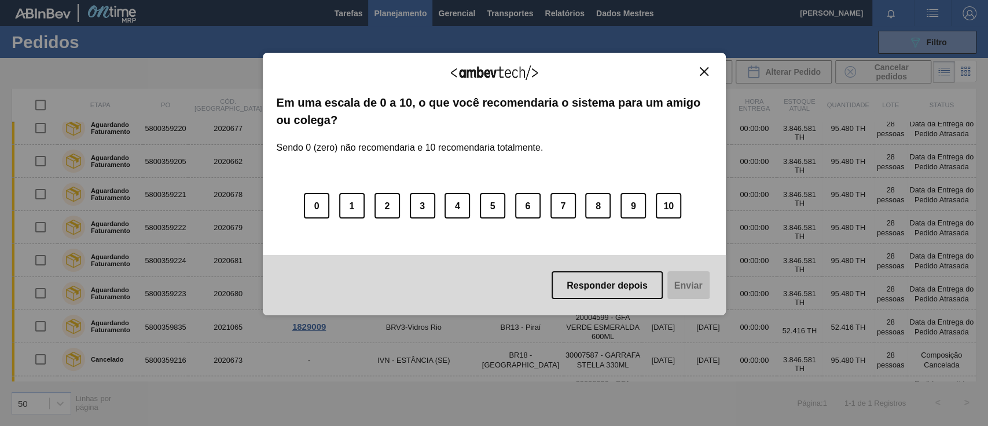
click at [698, 75] on button "Fechar" at bounding box center [705, 72] width 16 height 10
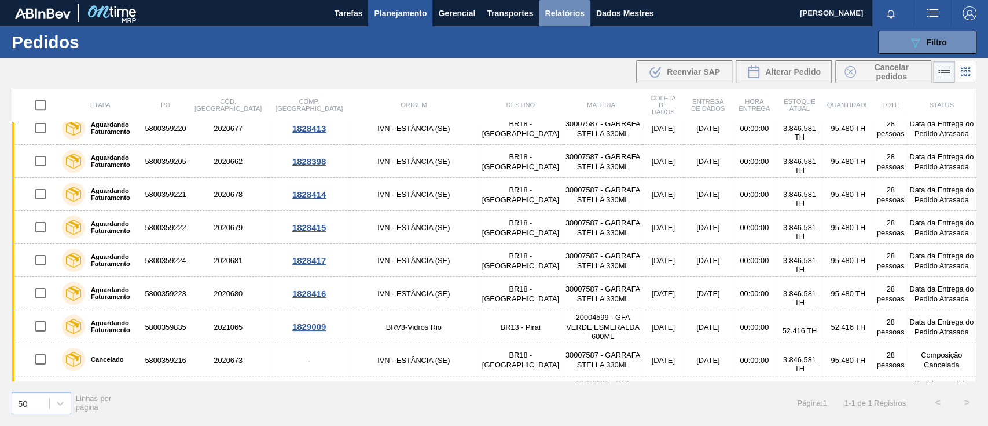
click at [573, 7] on font "Relatórios" at bounding box center [564, 13] width 39 height 14
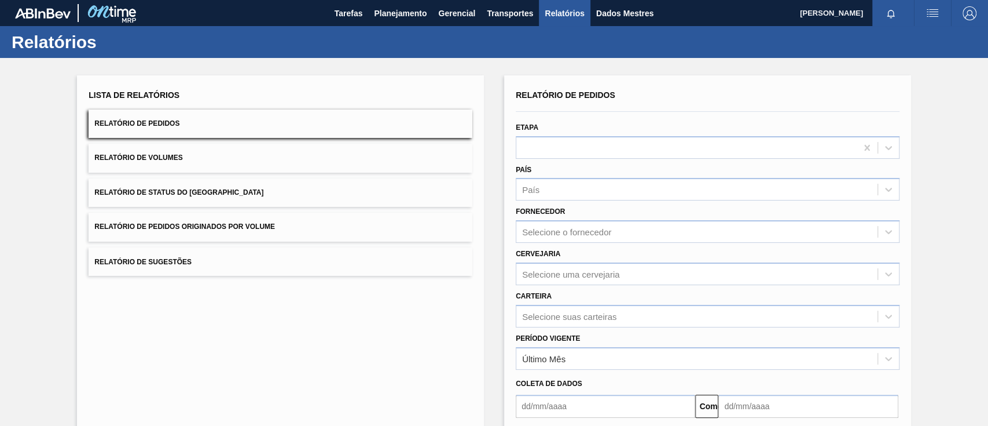
click at [274, 223] on font "Relatório de Pedidos Originados por Volume" at bounding box center [184, 227] width 181 height 8
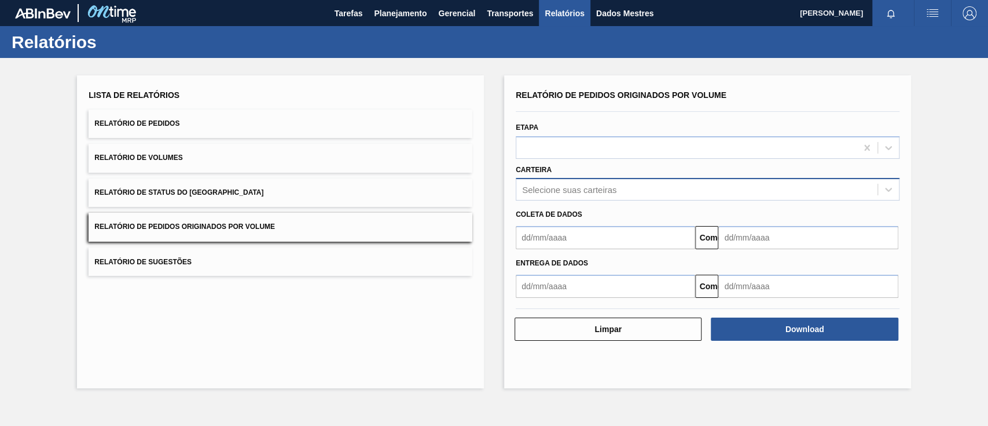
click at [552, 190] on font "Selecione suas carteiras" at bounding box center [569, 190] width 94 height 10
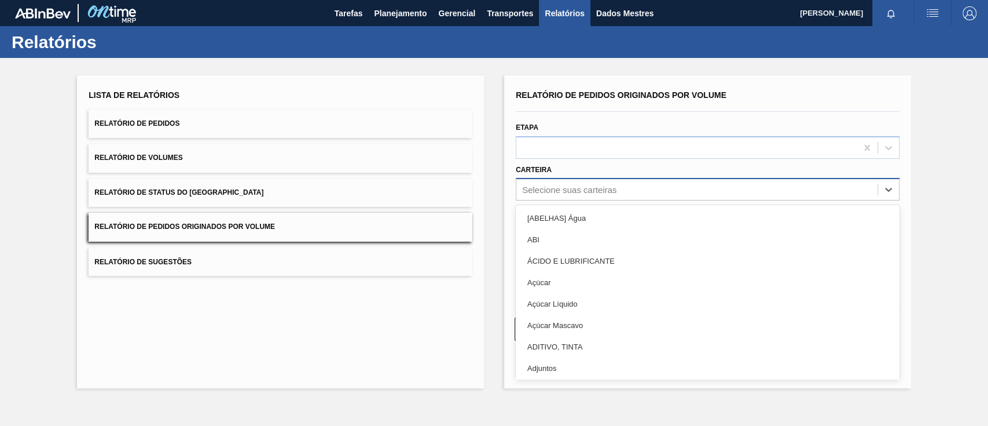
type input "a"
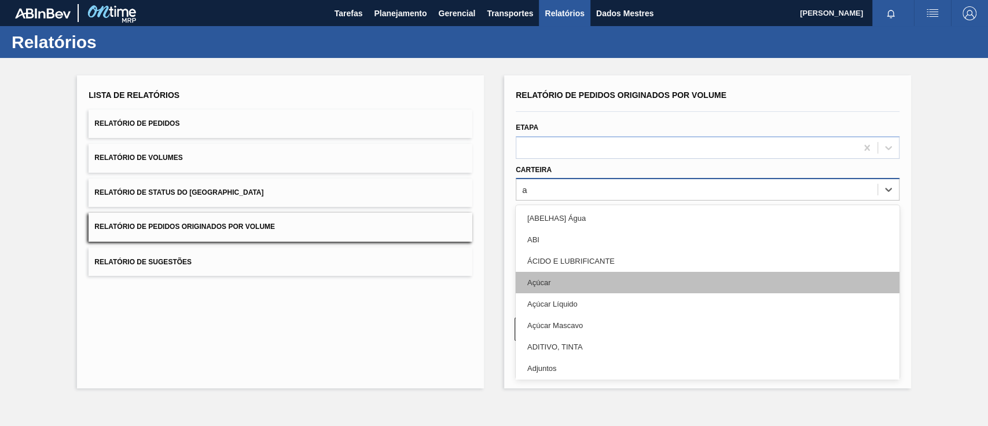
click at [550, 284] on font "Açúcar" at bounding box center [538, 282] width 23 height 9
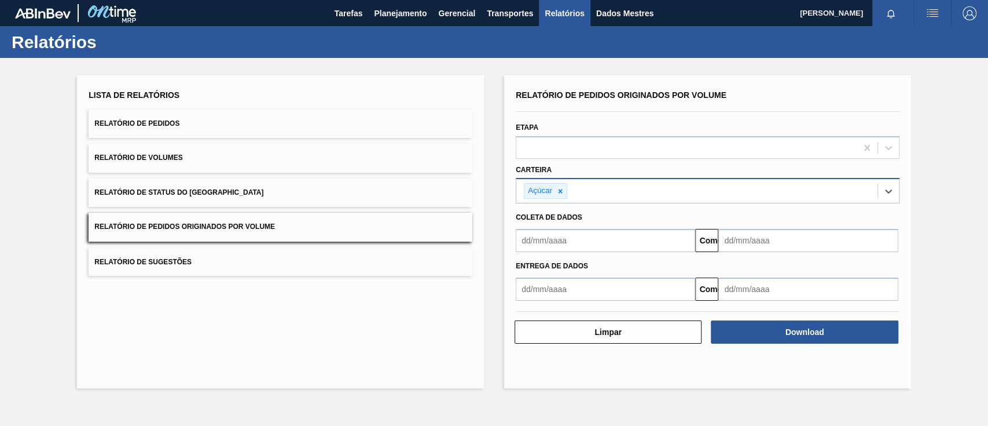
click at [570, 247] on input "text" at bounding box center [605, 240] width 179 height 23
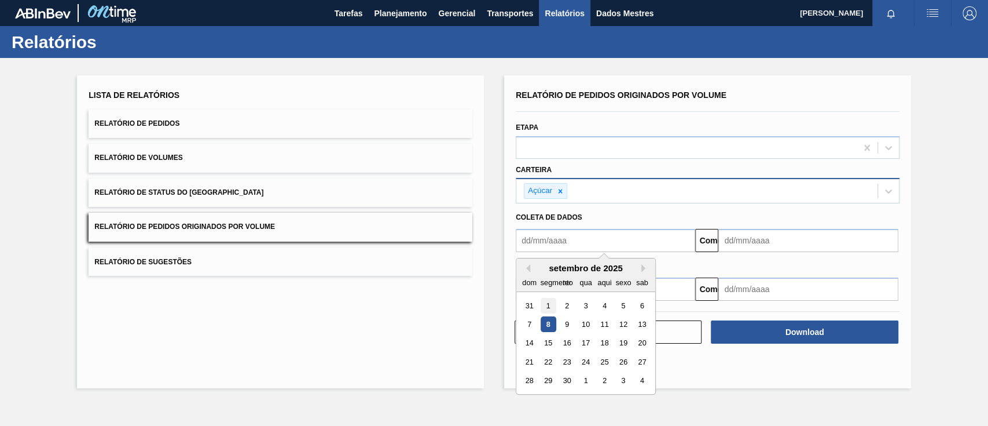
click at [554, 305] on div "1" at bounding box center [549, 306] width 16 height 16
type input "[DATE]"
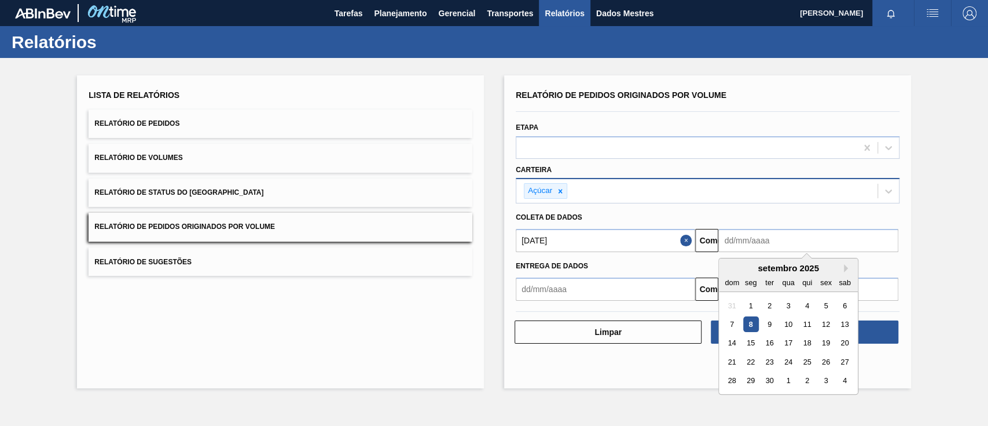
click at [741, 232] on input "text" at bounding box center [808, 240] width 179 height 23
click at [741, 318] on font "12" at bounding box center [826, 324] width 8 height 9
type input "[DATE]"
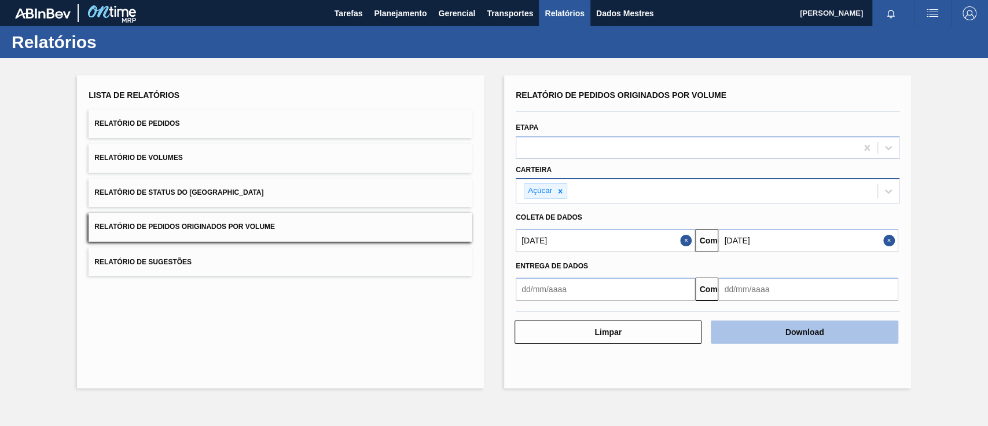
click at [741, 318] on button "Download" at bounding box center [804, 331] width 187 height 23
